Goal: Communication & Community: Answer question/provide support

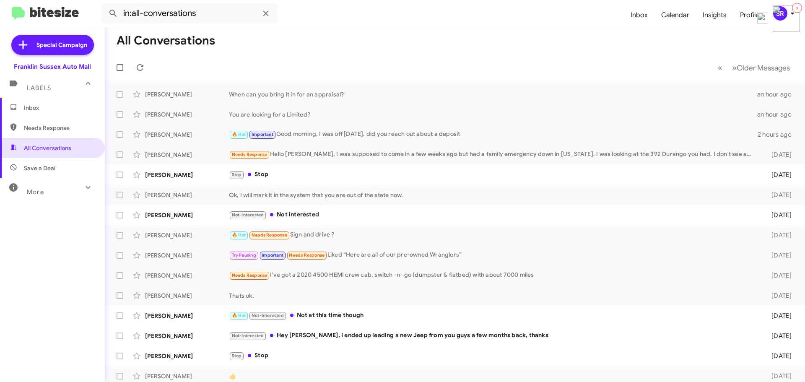
click at [50, 109] on span "Inbox" at bounding box center [59, 108] width 71 height 8
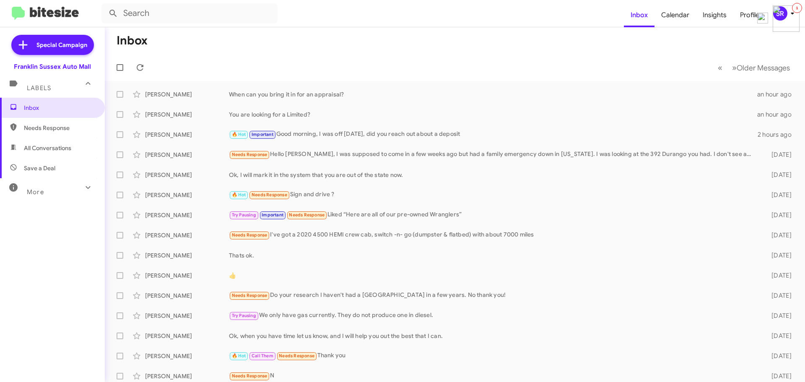
click at [49, 88] on span "Labels" at bounding box center [39, 88] width 24 height 8
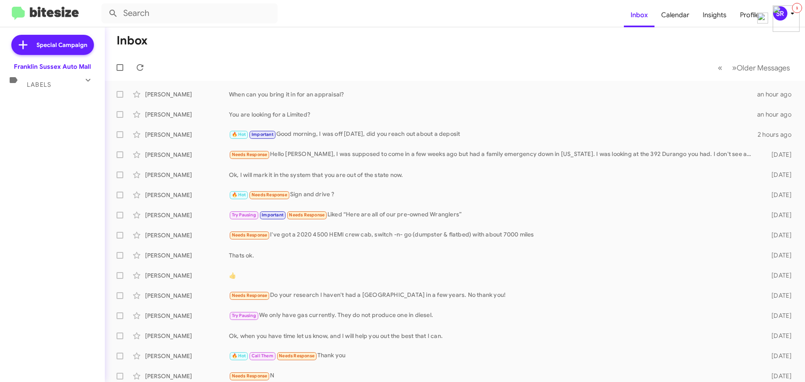
click at [42, 88] on span "Labels" at bounding box center [39, 85] width 24 height 8
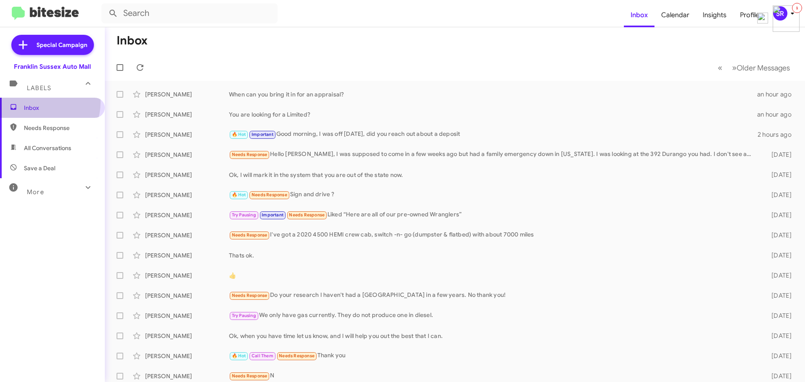
click at [39, 102] on span "Inbox" at bounding box center [52, 108] width 105 height 20
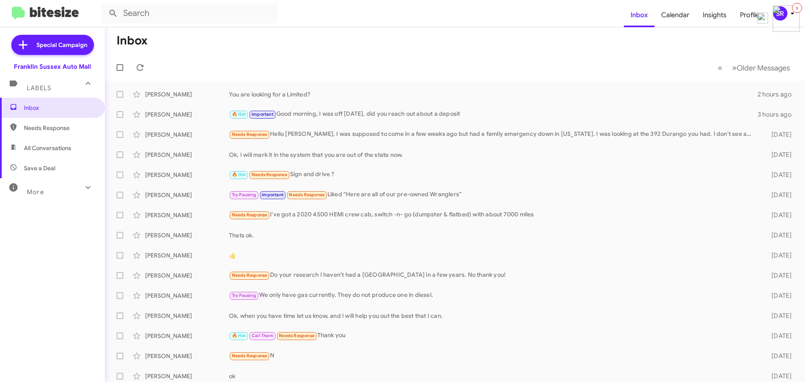
click at [53, 125] on span "Needs Response" at bounding box center [59, 128] width 71 height 8
type input "in:needs-response"
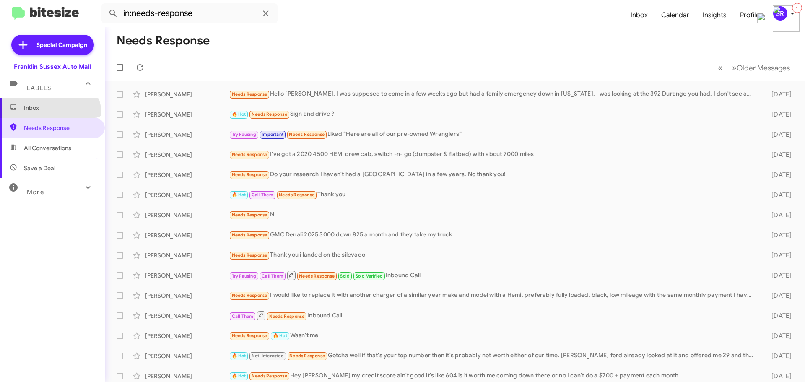
click at [49, 115] on span "Inbox" at bounding box center [52, 108] width 105 height 20
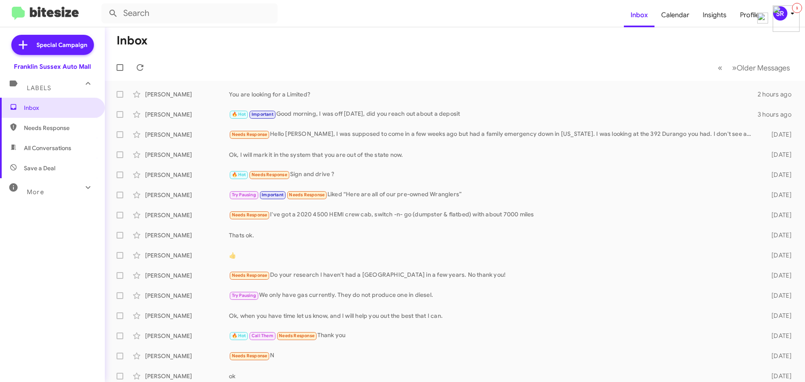
click at [49, 127] on span "Needs Response" at bounding box center [59, 128] width 71 height 8
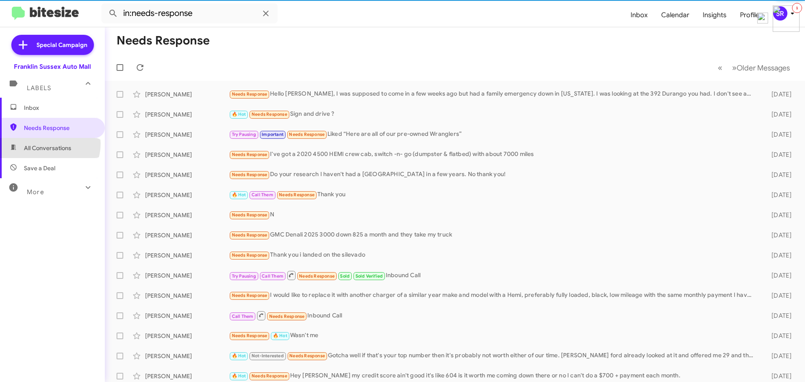
click at [48, 144] on span "All Conversations" at bounding box center [47, 148] width 47 height 8
type input "in:all-conversations"
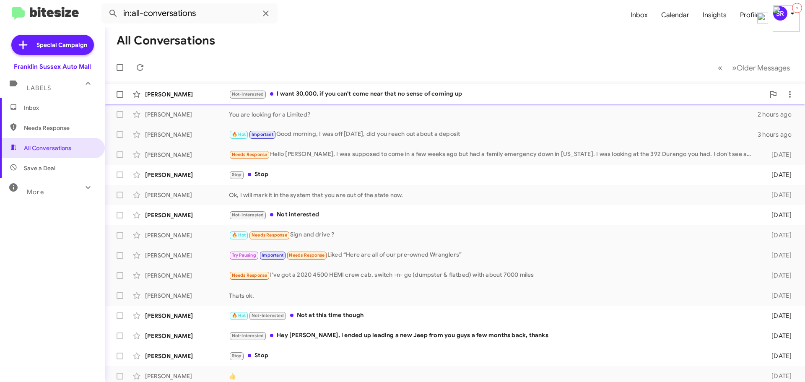
click at [321, 91] on div "Not-Interested I want 30,000, if you can't come near that no sense of coming up" at bounding box center [497, 94] width 536 height 10
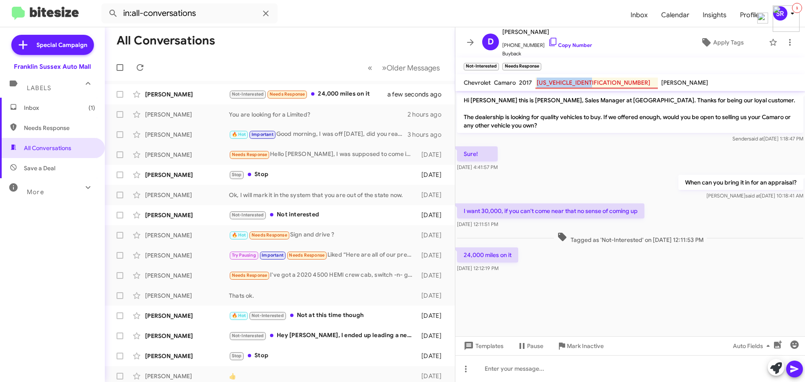
drag, startPoint x: 560, startPoint y: 82, endPoint x: 538, endPoint y: 80, distance: 22.3
click at [538, 79] on mark "[US_VEHICLE_IDENTIFICATION_NUMBER]" at bounding box center [596, 83] width 122 height 11
click at [602, 60] on mat-toolbar "Not-Interested × Needs Response ×" at bounding box center [630, 65] width 350 height 17
drag, startPoint x: 597, startPoint y: 81, endPoint x: 537, endPoint y: 80, distance: 60.4
click at [537, 80] on mark "[US_VEHICLE_IDENTIFICATION_NUMBER]" at bounding box center [596, 83] width 122 height 11
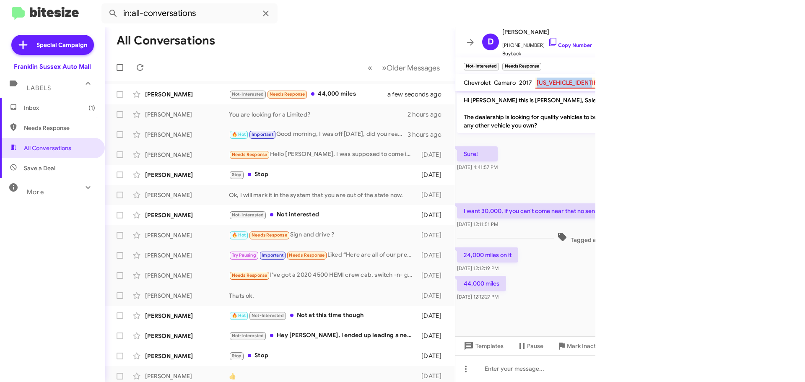
copy mark "[US_VEHICLE_IDENTIFICATION_NUMBER]"
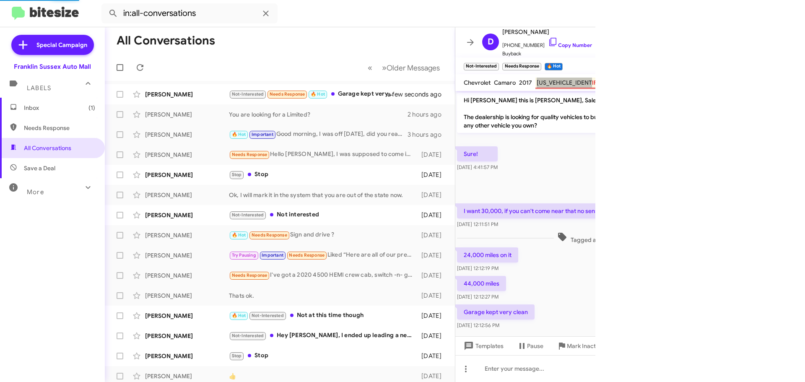
scroll to position [12, 0]
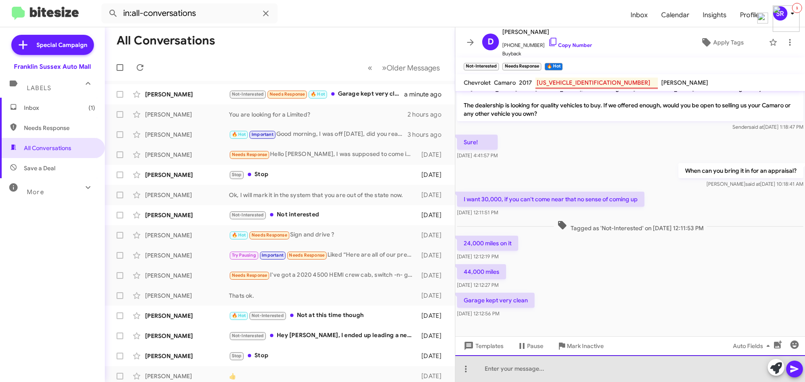
click at [514, 373] on div at bounding box center [630, 368] width 350 height 27
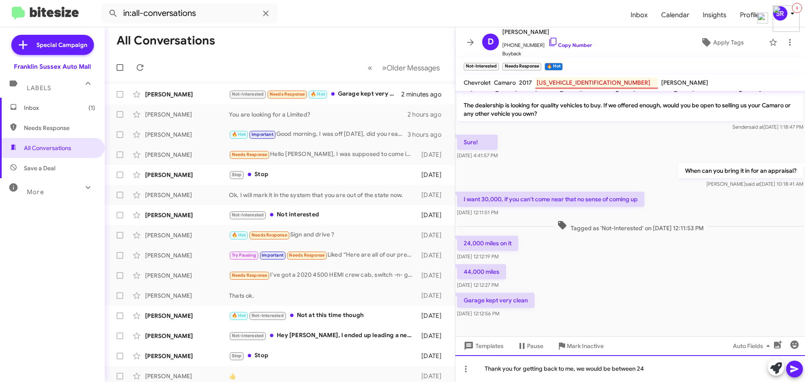
click at [663, 369] on div "Thank you for getting back to me, we would be between 24" at bounding box center [630, 368] width 350 height 27
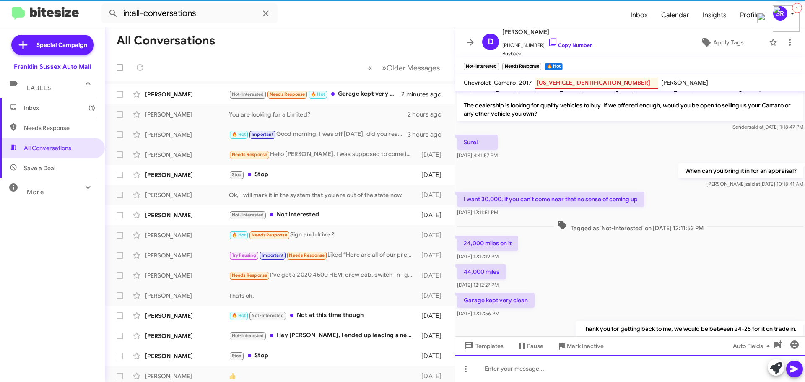
scroll to position [42, 0]
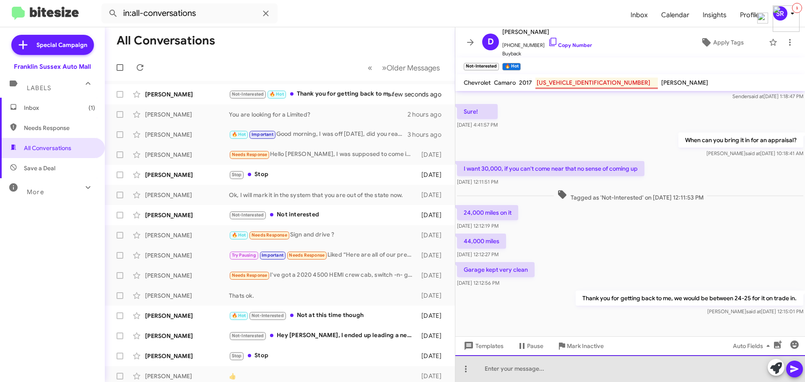
click at [503, 369] on div at bounding box center [630, 368] width 350 height 27
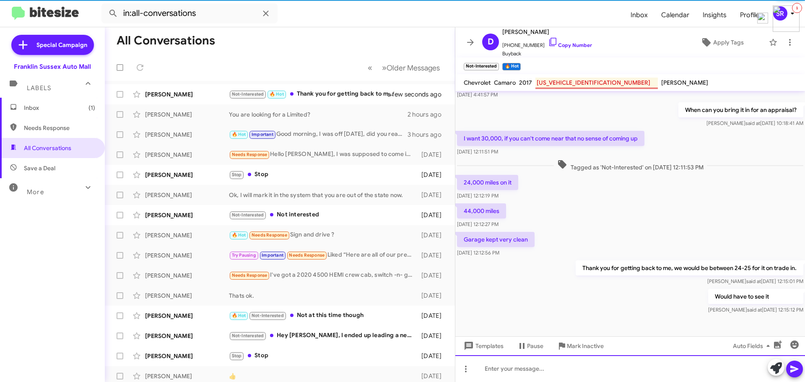
scroll to position [73, 0]
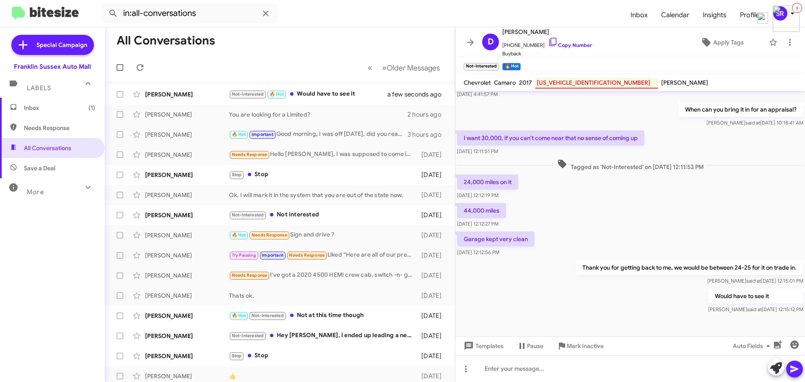
click at [48, 104] on span "Inbox (1)" at bounding box center [59, 108] width 71 height 8
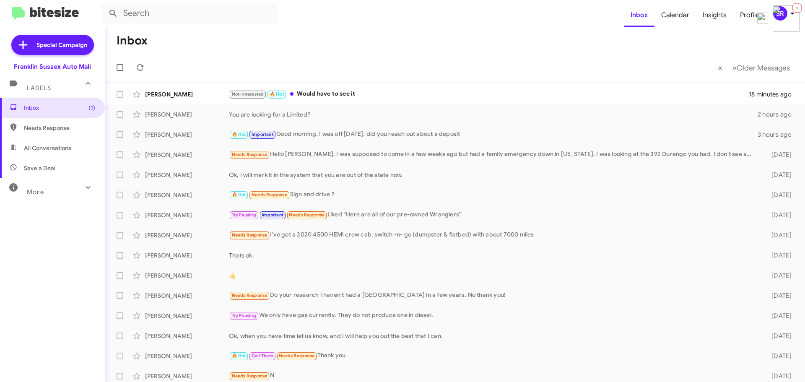
click at [768, 18] on button "SR" at bounding box center [781, 13] width 30 height 14
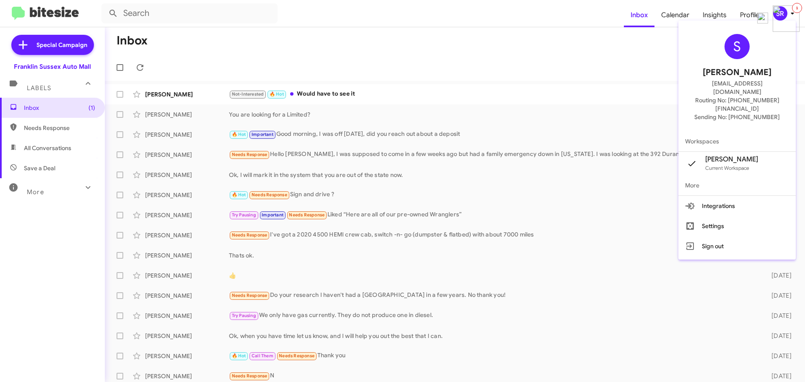
click at [623, 75] on div at bounding box center [402, 191] width 805 height 382
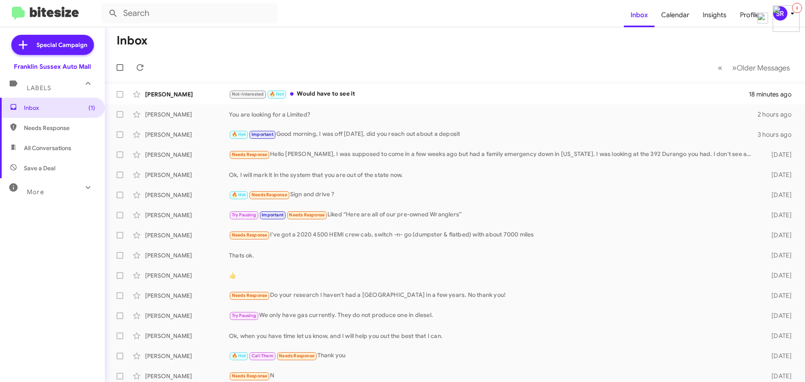
click at [83, 192] on icon at bounding box center [88, 187] width 10 height 10
click at [117, 10] on icon at bounding box center [113, 13] width 10 height 10
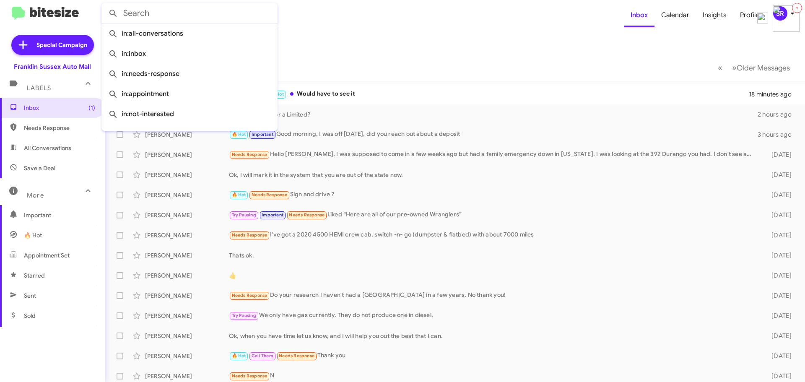
click at [134, 10] on input "text" at bounding box center [189, 13] width 176 height 20
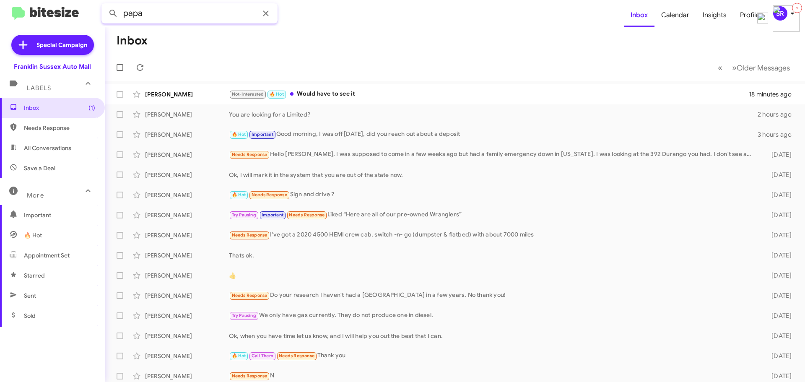
type input "papa"
click at [105, 5] on button at bounding box center [113, 13] width 17 height 17
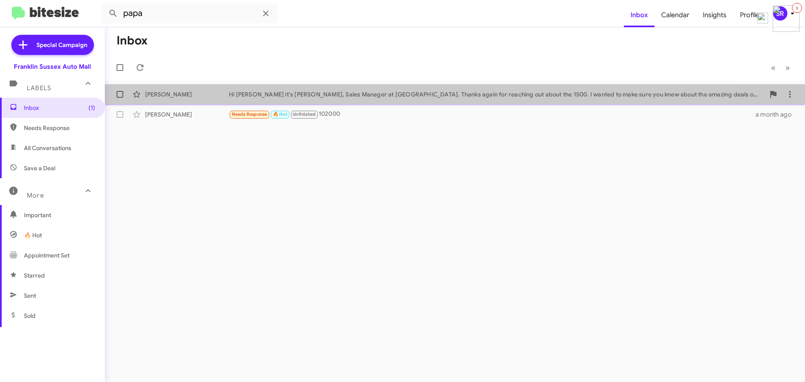
click at [288, 89] on div "[PERSON_NAME] Hi [PERSON_NAME] it's [PERSON_NAME], Sales Manager at [GEOGRAPHIC…" at bounding box center [455, 94] width 687 height 17
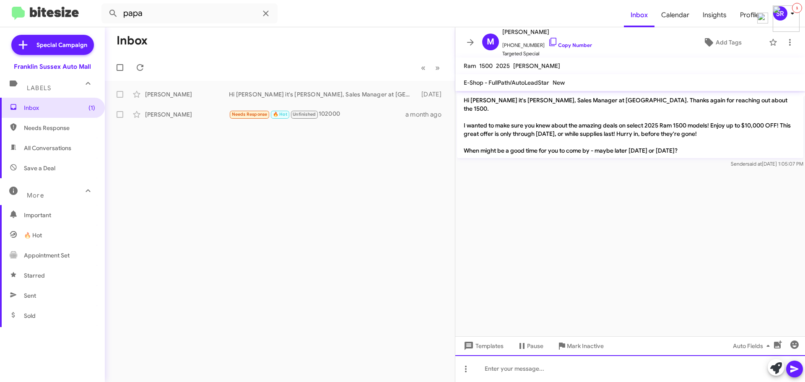
click at [579, 361] on div at bounding box center [630, 368] width 350 height 27
